Goal: Task Accomplishment & Management: Manage account settings

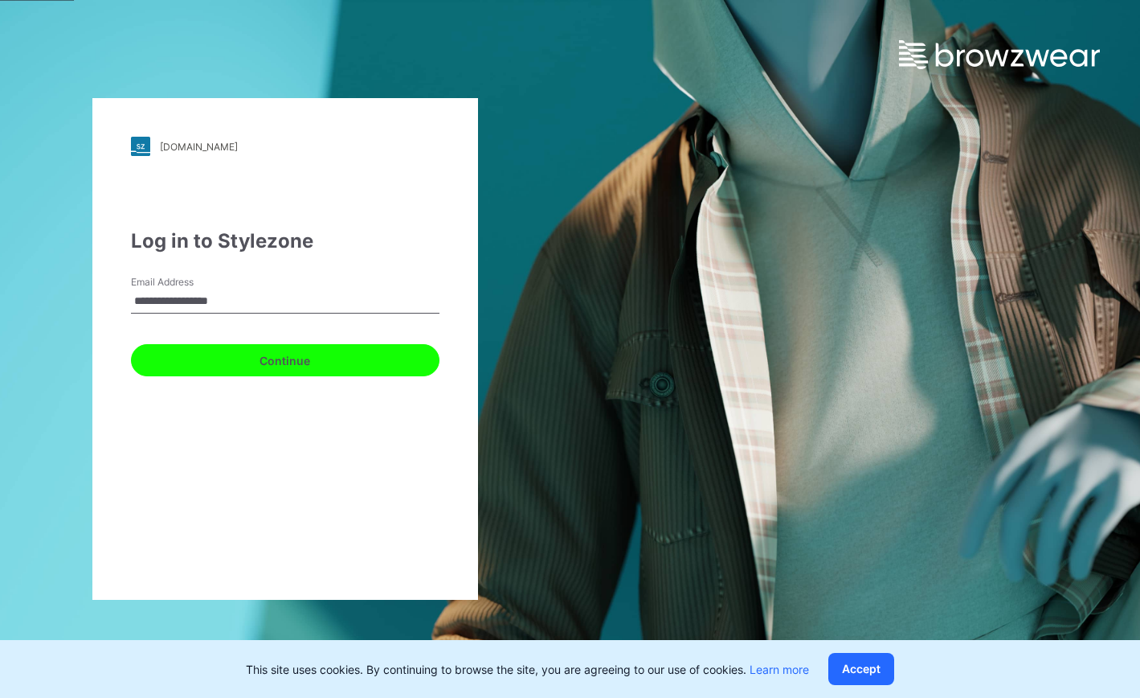
click at [264, 358] on button "Continue" at bounding box center [285, 360] width 309 height 32
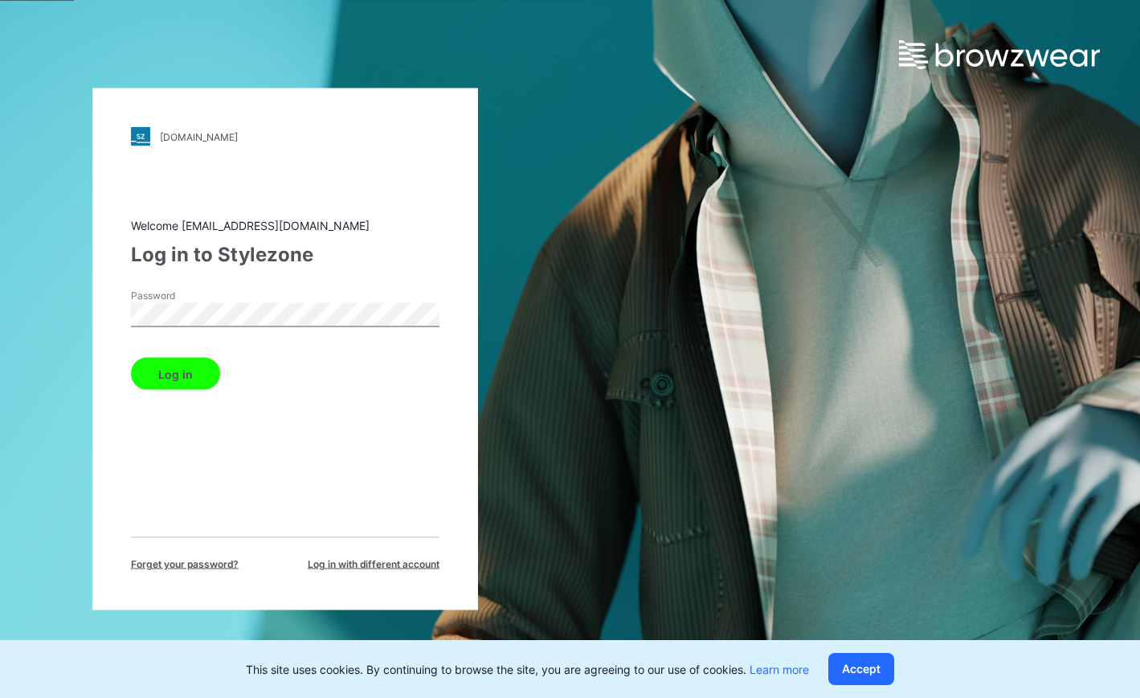
drag, startPoint x: 235, startPoint y: 509, endPoint x: 234, endPoint y: 439, distance: 69.9
click at [235, 509] on div "Welcome [EMAIL_ADDRESS][DOMAIN_NAME] Log in to Stylezone Password Log in Forget…" at bounding box center [285, 394] width 309 height 354
click at [178, 366] on button "Log in" at bounding box center [175, 374] width 89 height 32
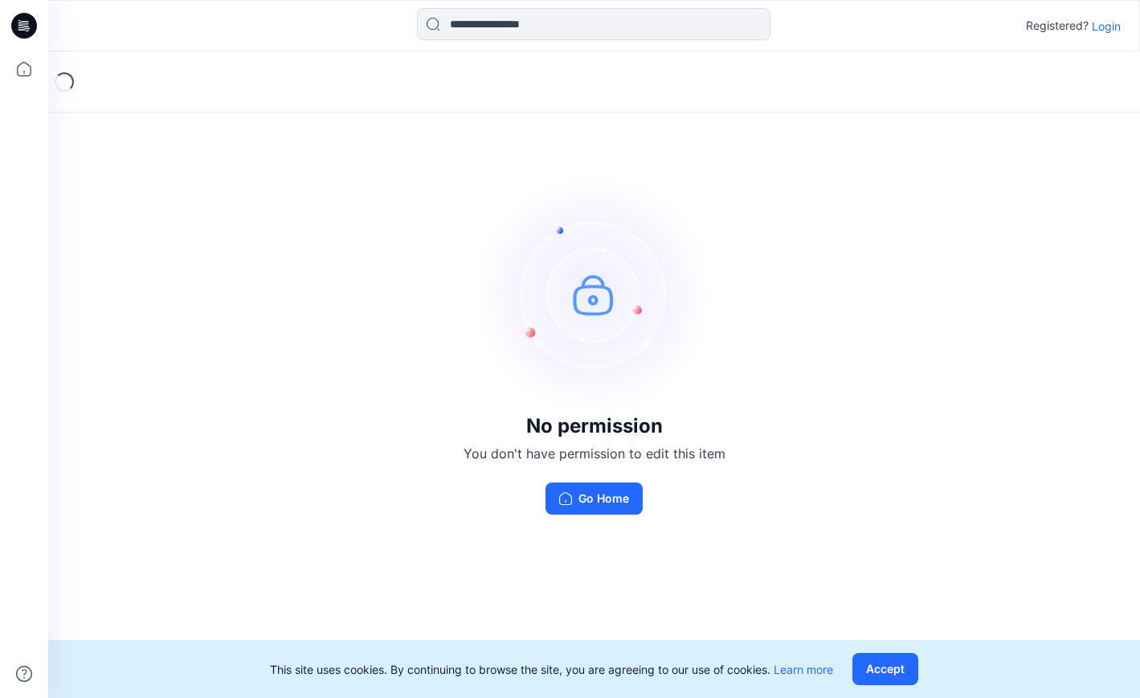
click at [1116, 26] on p "Login" at bounding box center [1106, 26] width 29 height 17
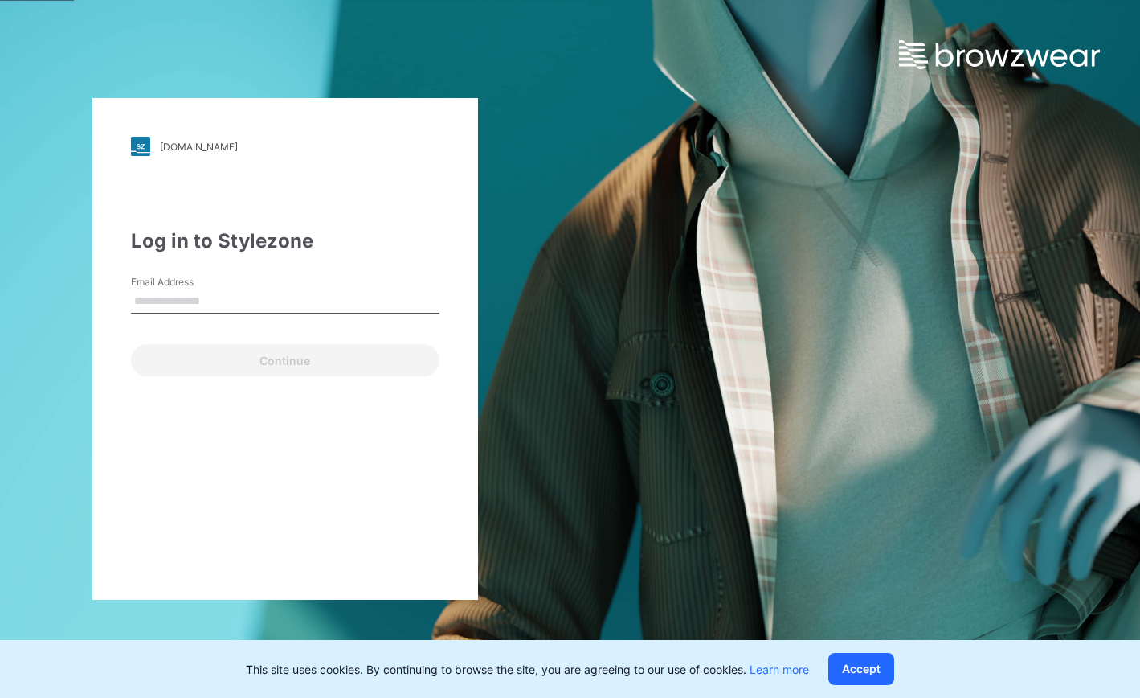
click at [325, 295] on input "Email Address" at bounding box center [285, 301] width 309 height 24
type input "**********"
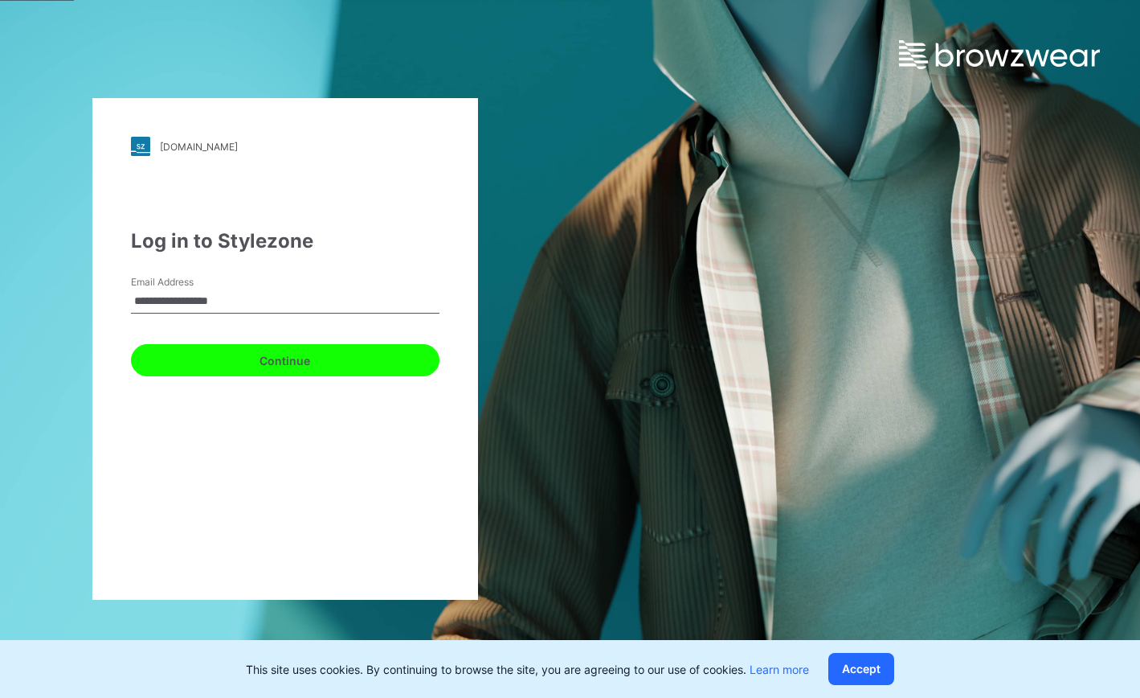
click at [261, 369] on button "Continue" at bounding box center [285, 360] width 309 height 32
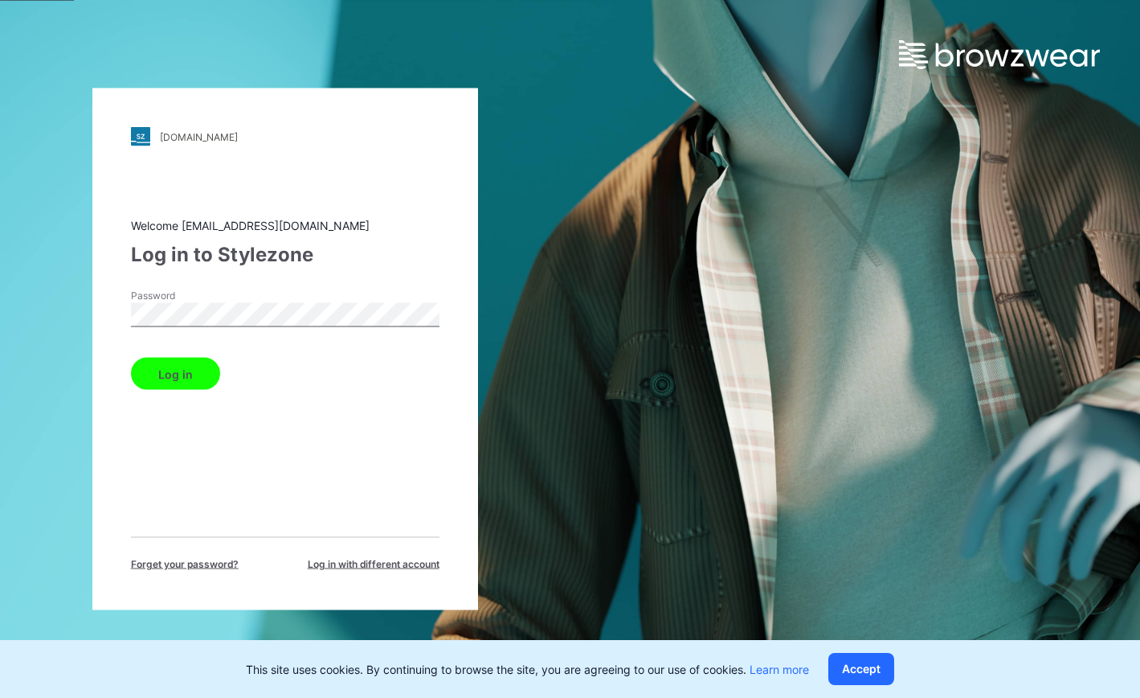
click at [131, 358] on button "Log in" at bounding box center [175, 374] width 89 height 32
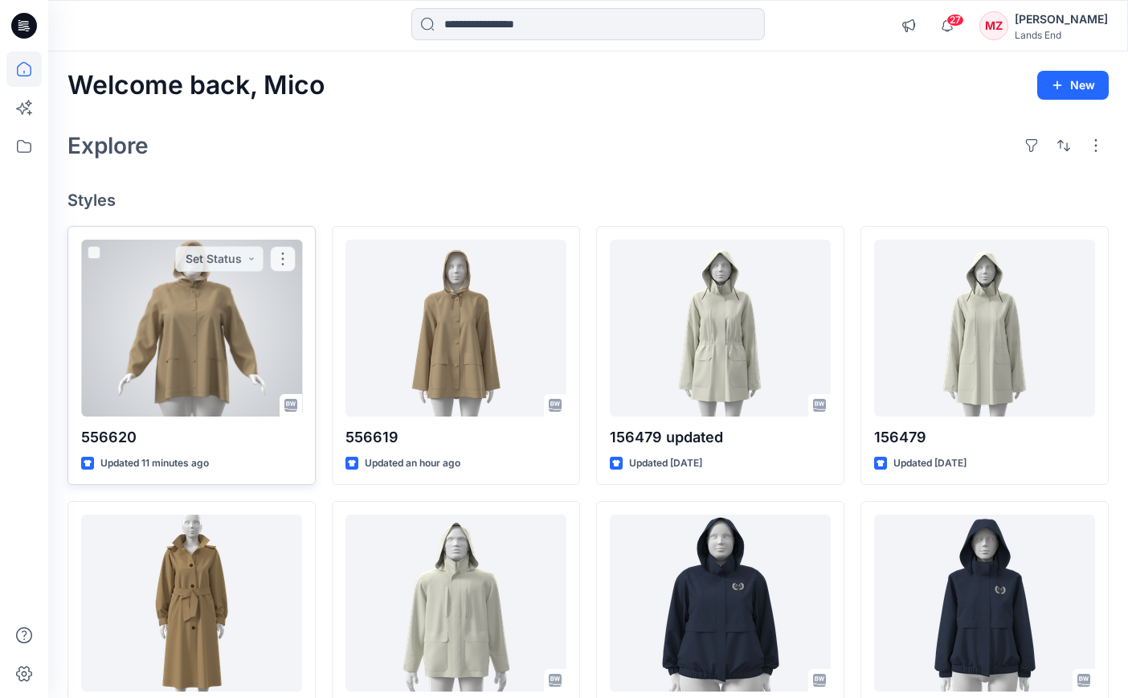
click at [178, 353] on div at bounding box center [191, 327] width 221 height 177
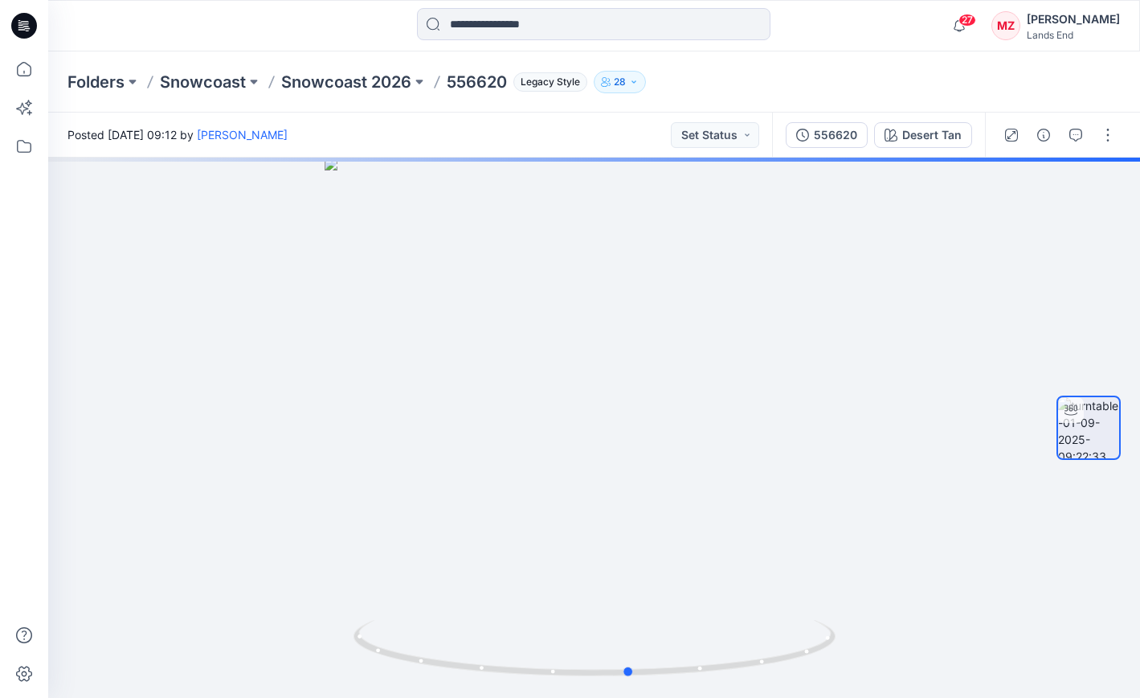
drag, startPoint x: 1139, startPoint y: 697, endPoint x: 1180, endPoint y: 772, distance: 85.2
click at [1140, 697] on html "27 Notifications Your style 556620 is ready 1 new Colorways 8 minutes ago Your …" at bounding box center [570, 349] width 1140 height 698
